Goal: Navigation & Orientation: Find specific page/section

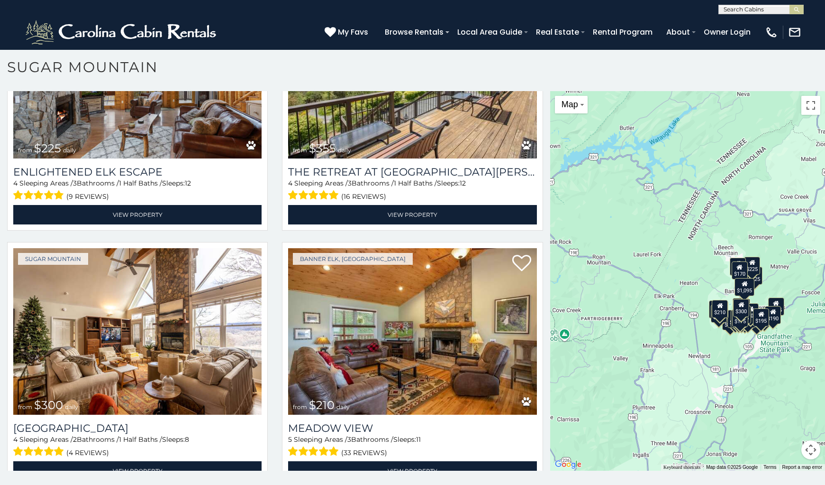
scroll to position [2232, 0]
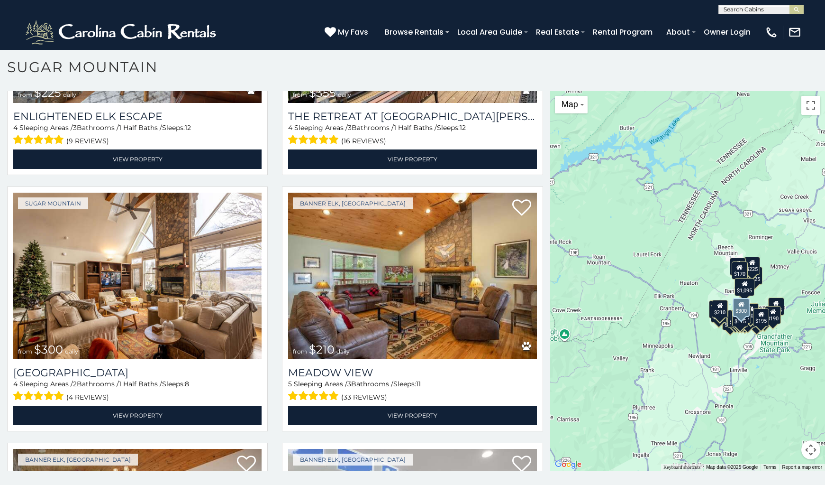
click at [33, 247] on img at bounding box center [137, 275] width 248 height 166
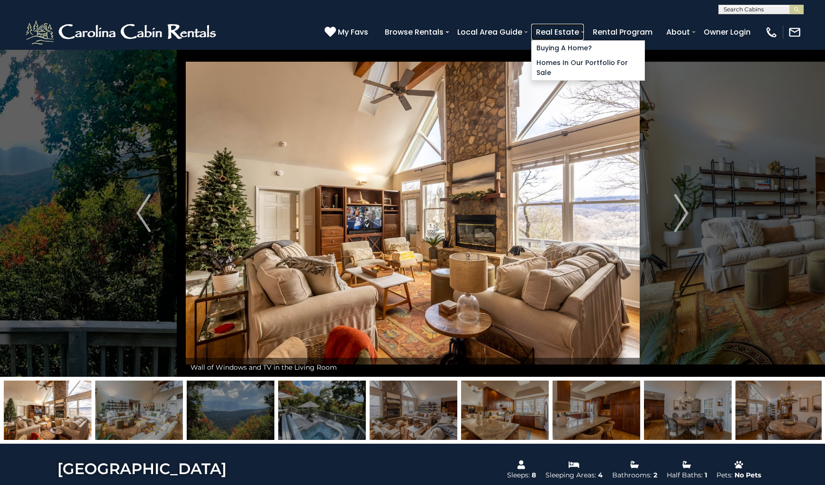
click at [579, 25] on link "Real Estate" at bounding box center [557, 32] width 53 height 17
